Goal: Task Accomplishment & Management: Complete application form

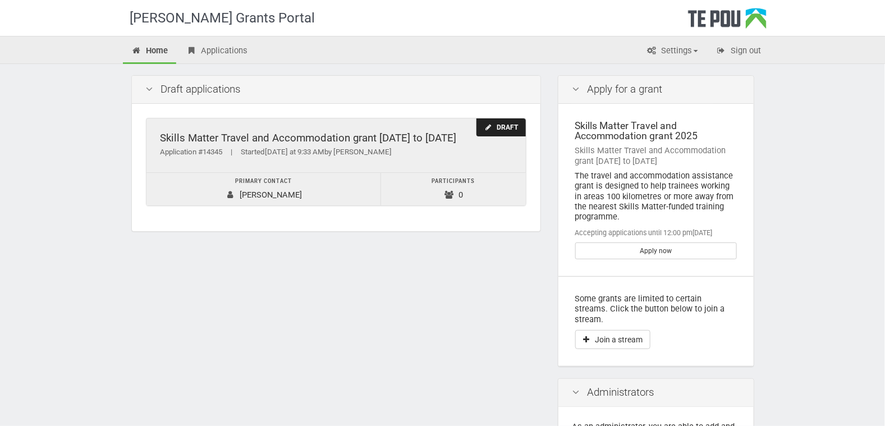
click at [275, 195] on td "Primary contact [PERSON_NAME]" at bounding box center [263, 188] width 234 height 33
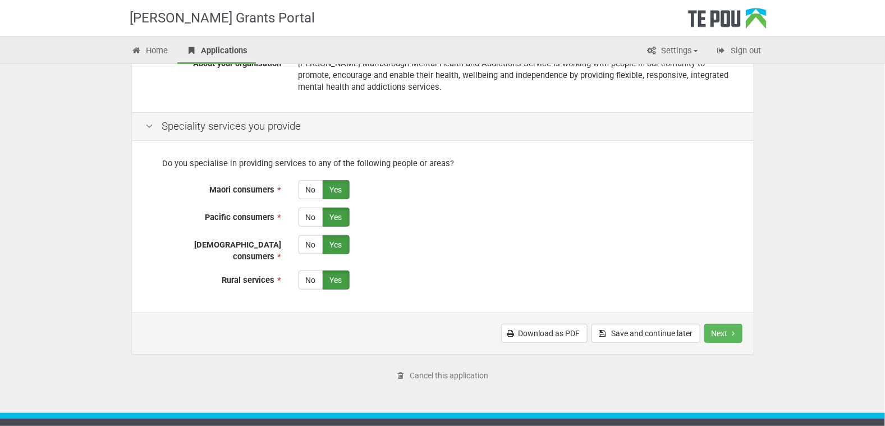
scroll to position [259, 0]
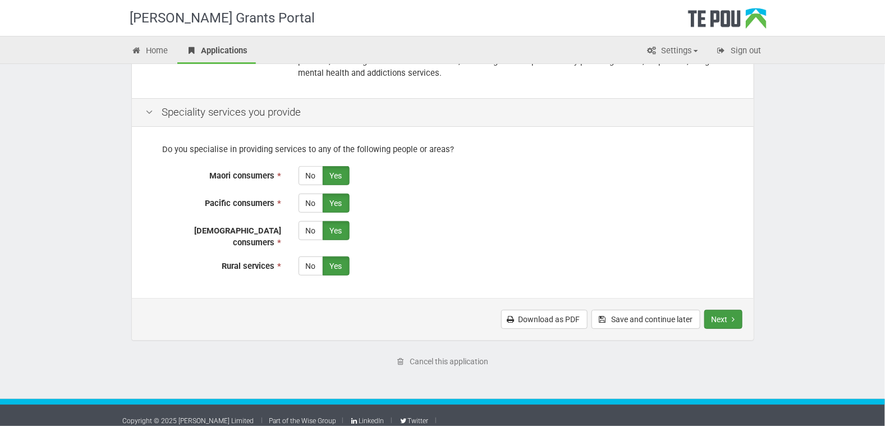
click at [721, 310] on button "Next" at bounding box center [723, 319] width 38 height 19
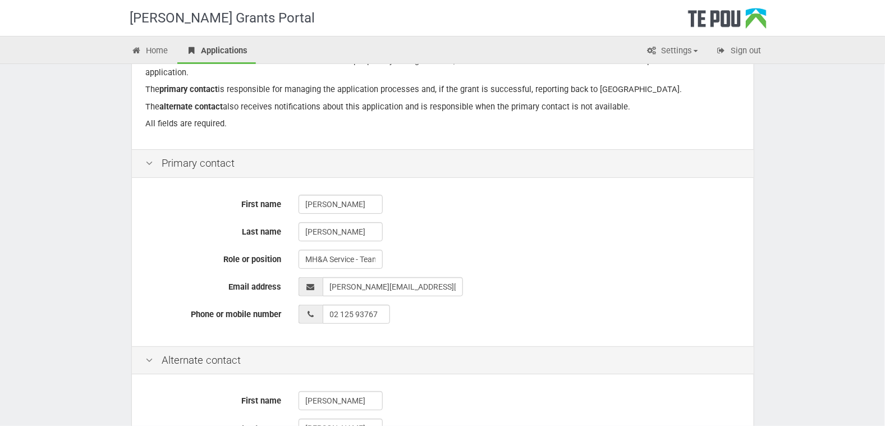
scroll to position [379, 0]
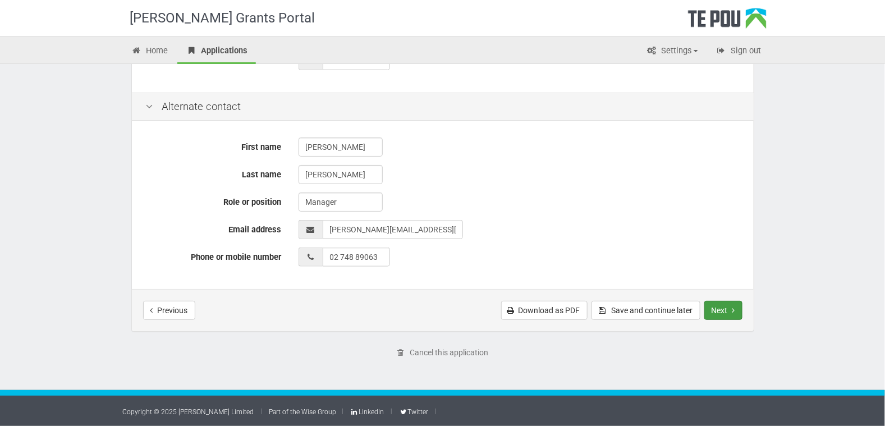
click at [733, 310] on icon "Next step" at bounding box center [733, 310] width 3 height 8
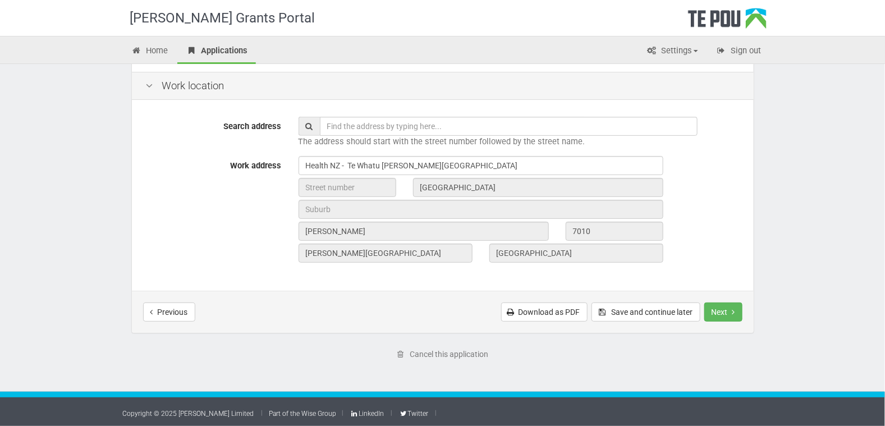
scroll to position [144, 0]
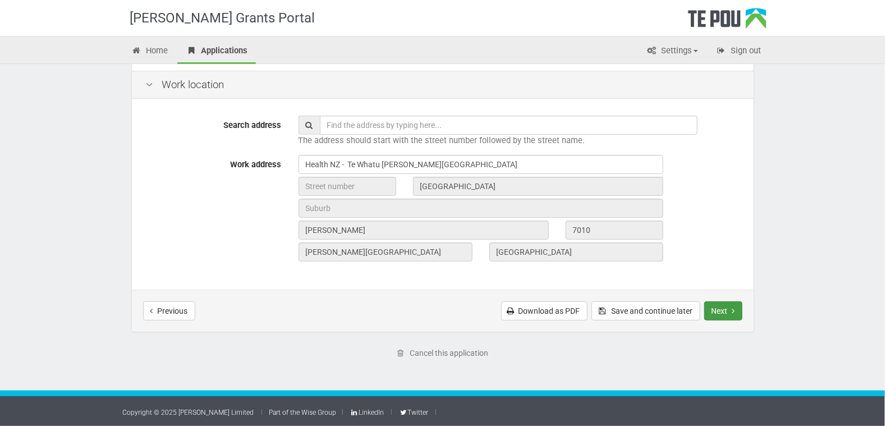
click at [721, 310] on button "Next" at bounding box center [723, 310] width 38 height 19
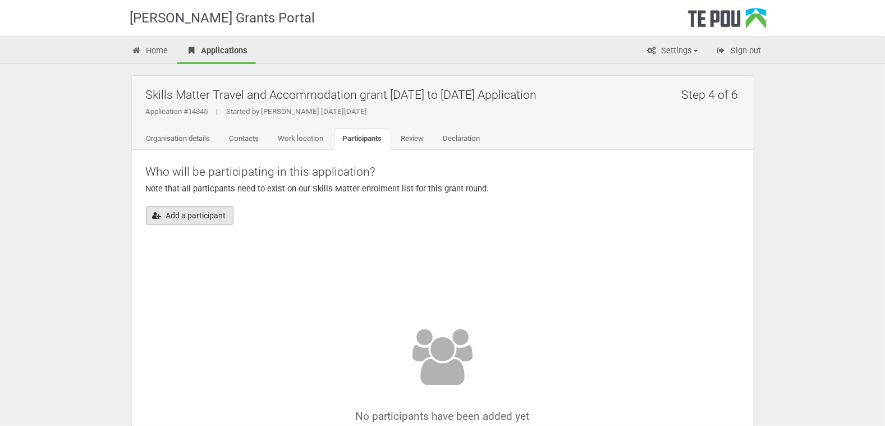
click at [168, 215] on button "Add a participant" at bounding box center [190, 215] width 88 height 19
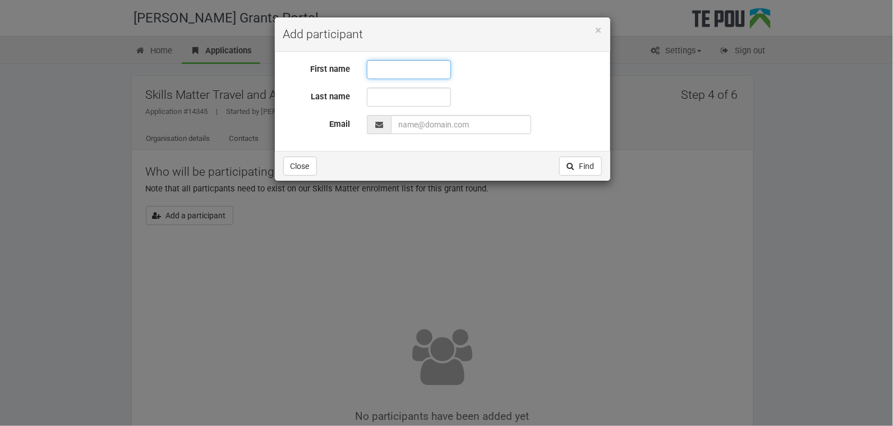
click at [384, 70] on input "text" at bounding box center [409, 69] width 84 height 19
click at [379, 98] on input "text" at bounding box center [409, 97] width 84 height 19
drag, startPoint x: 396, startPoint y: 68, endPoint x: 364, endPoint y: 64, distance: 32.2
click at [364, 64] on div "Libby" at bounding box center [484, 69] width 252 height 19
type input "Elizabeth"
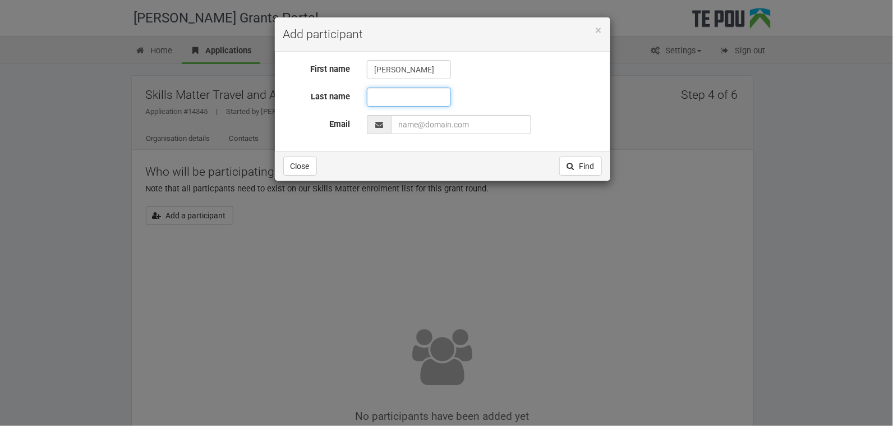
click at [389, 93] on input "text" at bounding box center [409, 97] width 84 height 19
type input "Oed"
click at [421, 127] on input "EmailAddress" at bounding box center [461, 124] width 140 height 19
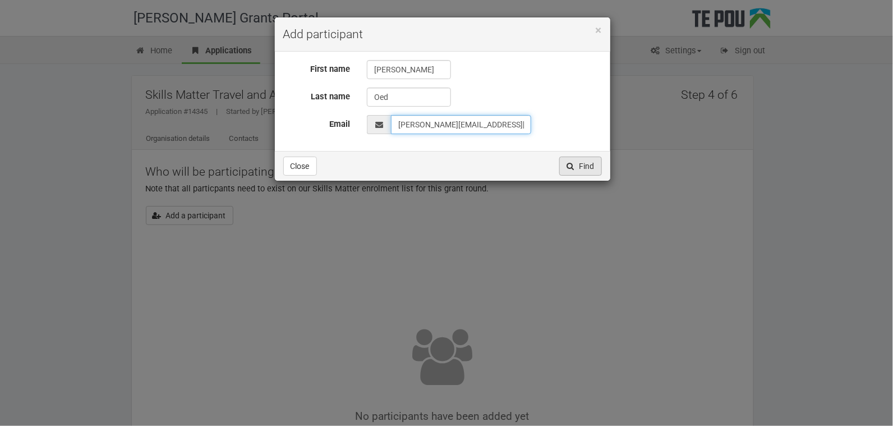
type input "Libby.Oed@nmdhb.govt.nz"
click at [578, 167] on button "Find" at bounding box center [580, 165] width 43 height 19
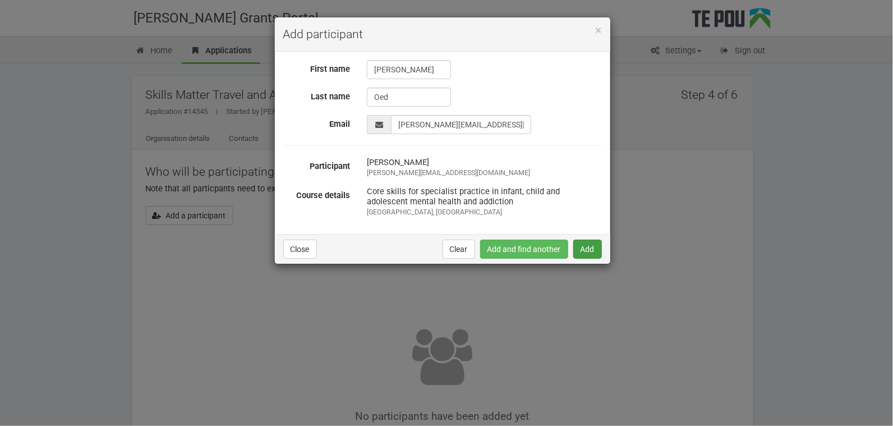
click at [592, 248] on button "Add" at bounding box center [587, 249] width 29 height 19
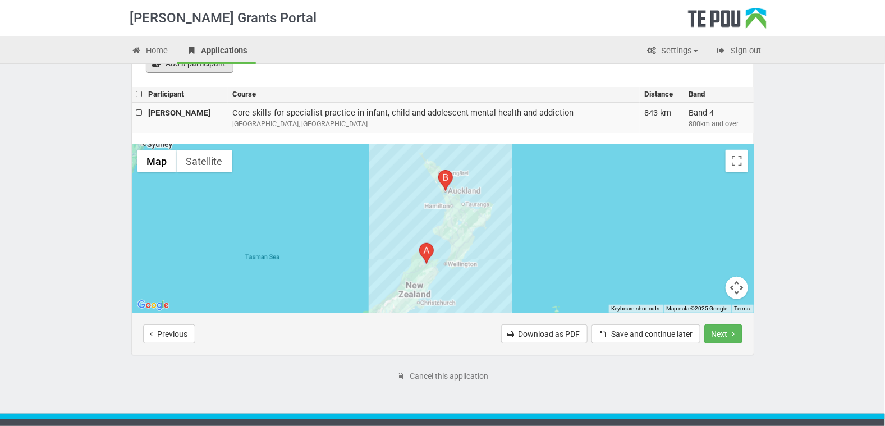
scroll to position [155, 0]
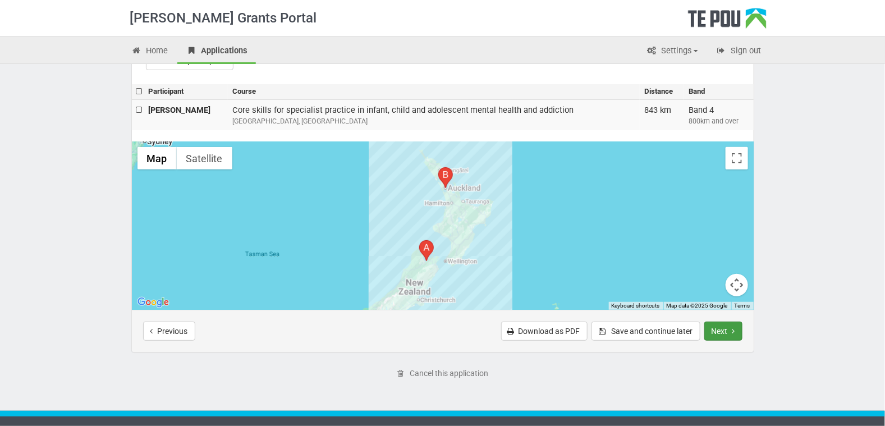
click at [721, 329] on button "Next" at bounding box center [723, 330] width 38 height 19
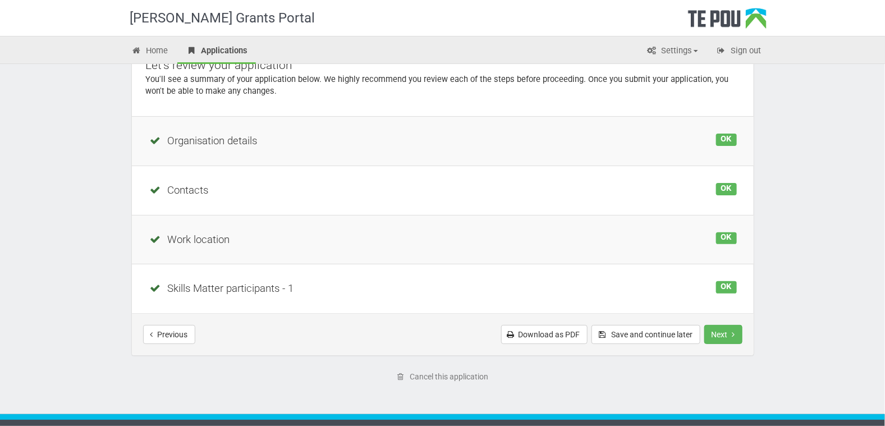
scroll to position [130, 0]
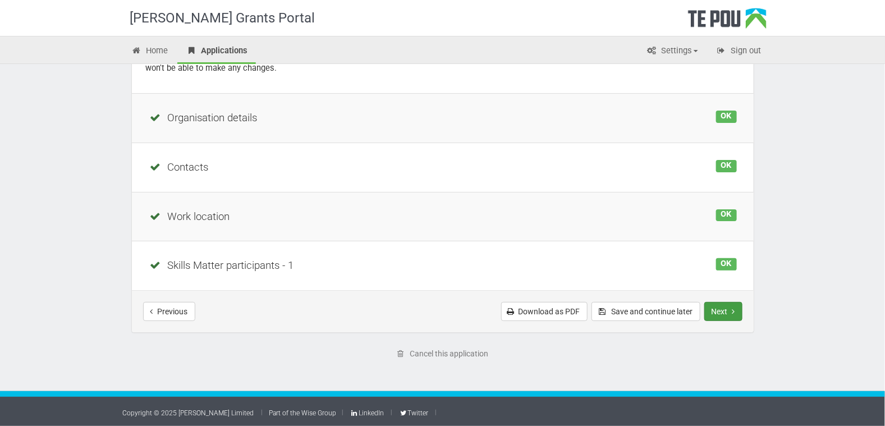
click at [730, 307] on button "Next" at bounding box center [723, 311] width 38 height 19
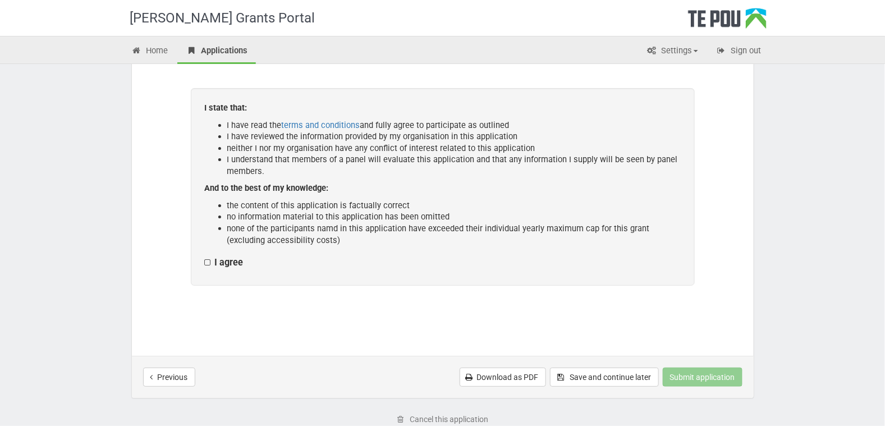
scroll to position [194, 0]
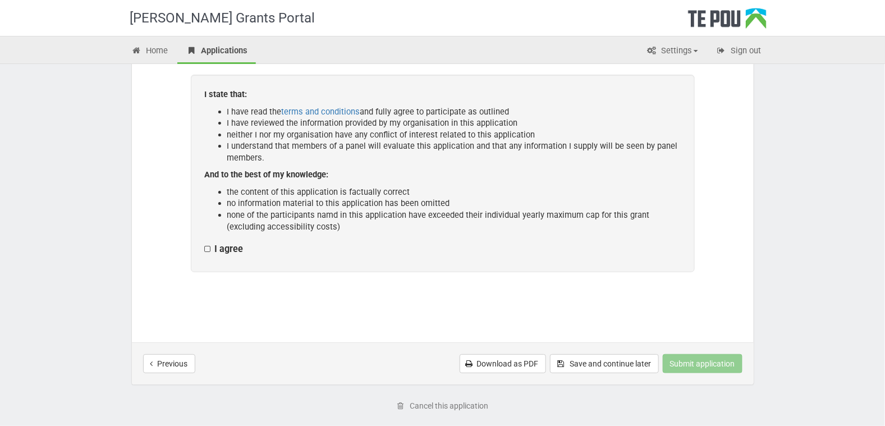
click at [209, 248] on label "I agree" at bounding box center [224, 249] width 39 height 12
click at [205, 243] on input "I agree" at bounding box center [204, 243] width 1 height 1
checkbox input "true"
click at [713, 358] on button "Submit application" at bounding box center [702, 363] width 80 height 19
